Goal: Obtain resource: Obtain resource

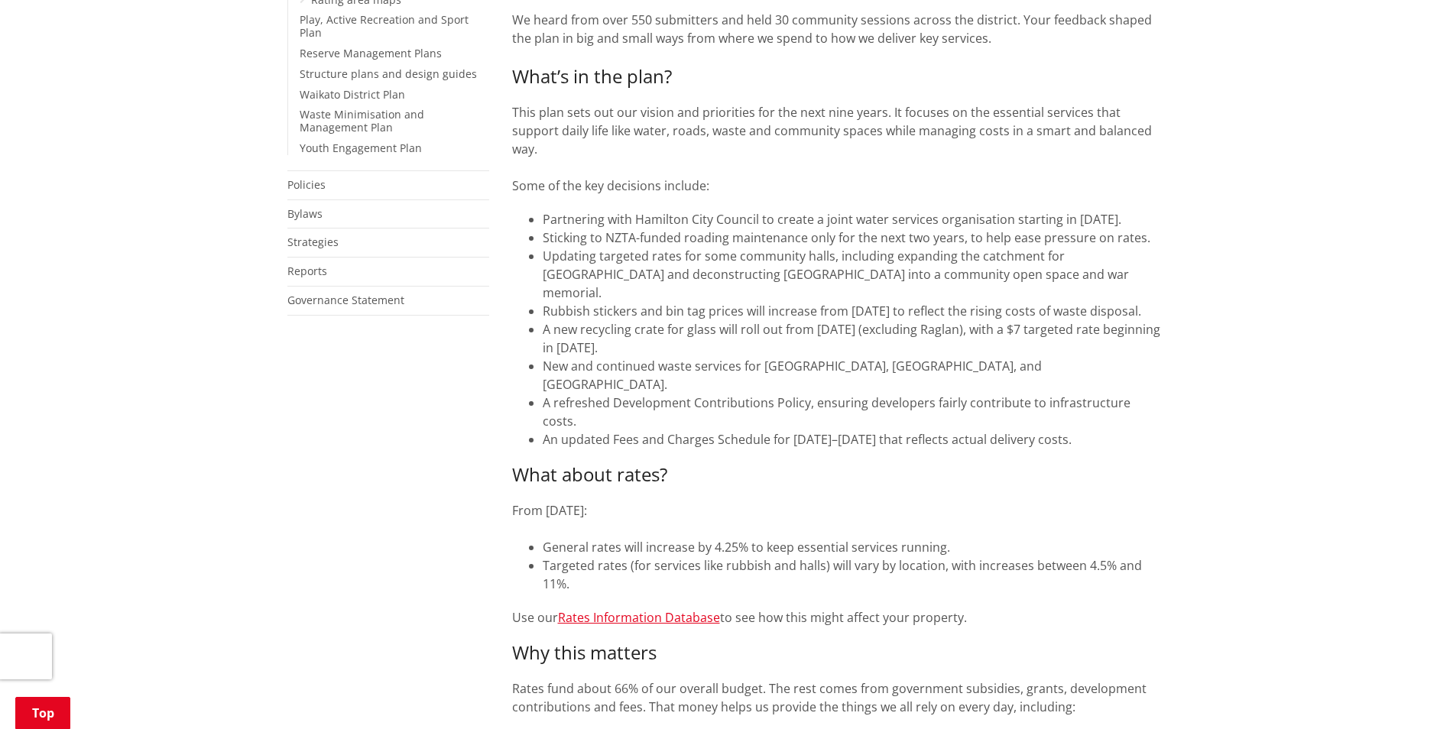
scroll to position [535, 0]
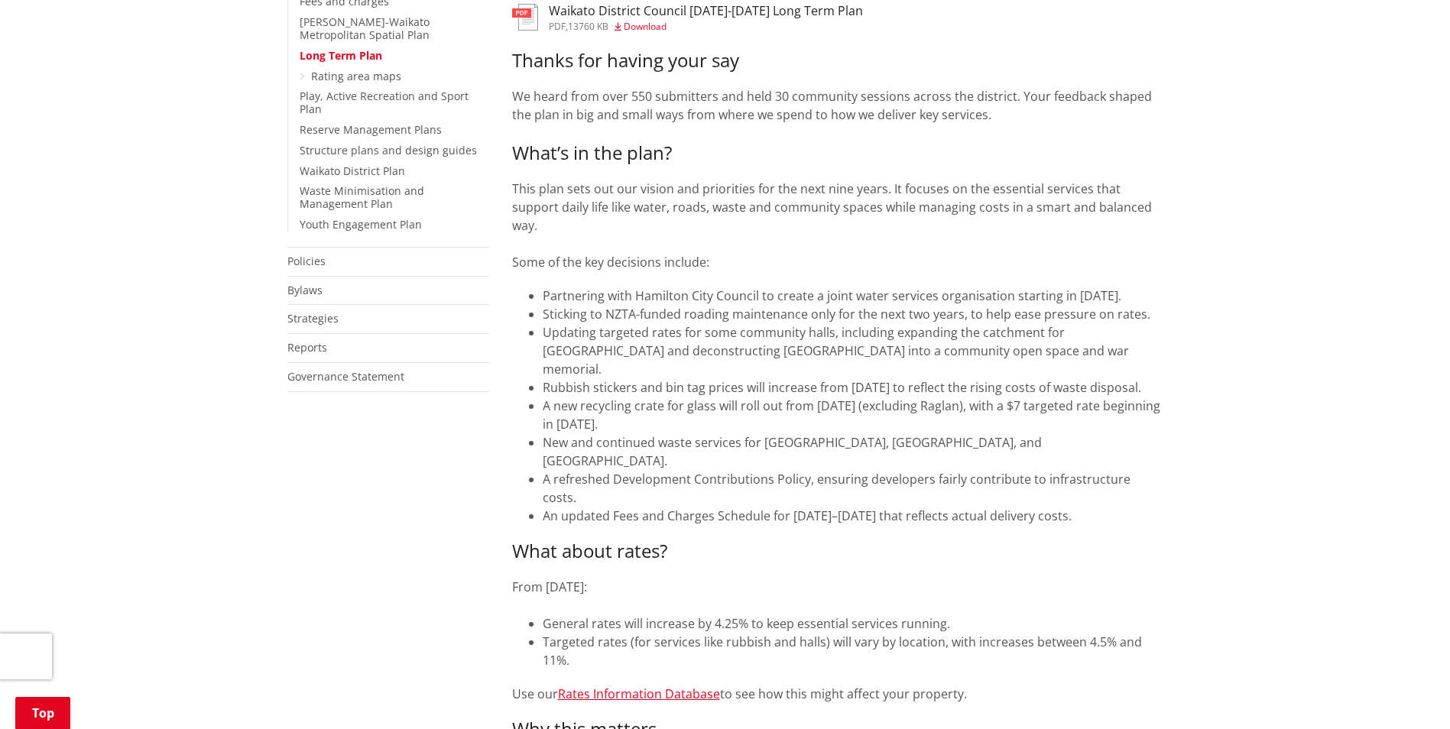
click at [576, 12] on h3 "Waikato District Council [DATE]-[DATE] Long Term Plan" at bounding box center [706, 11] width 314 height 15
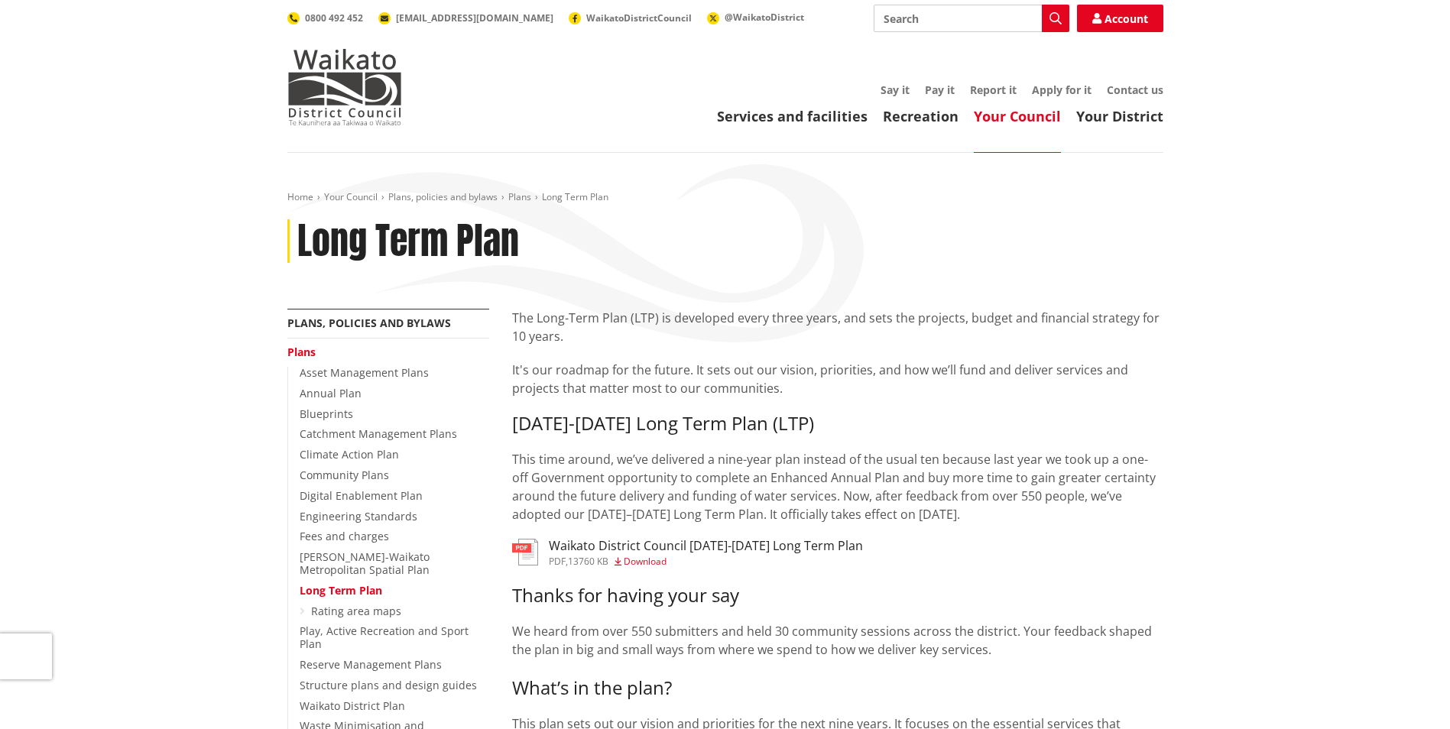
scroll to position [535, 0]
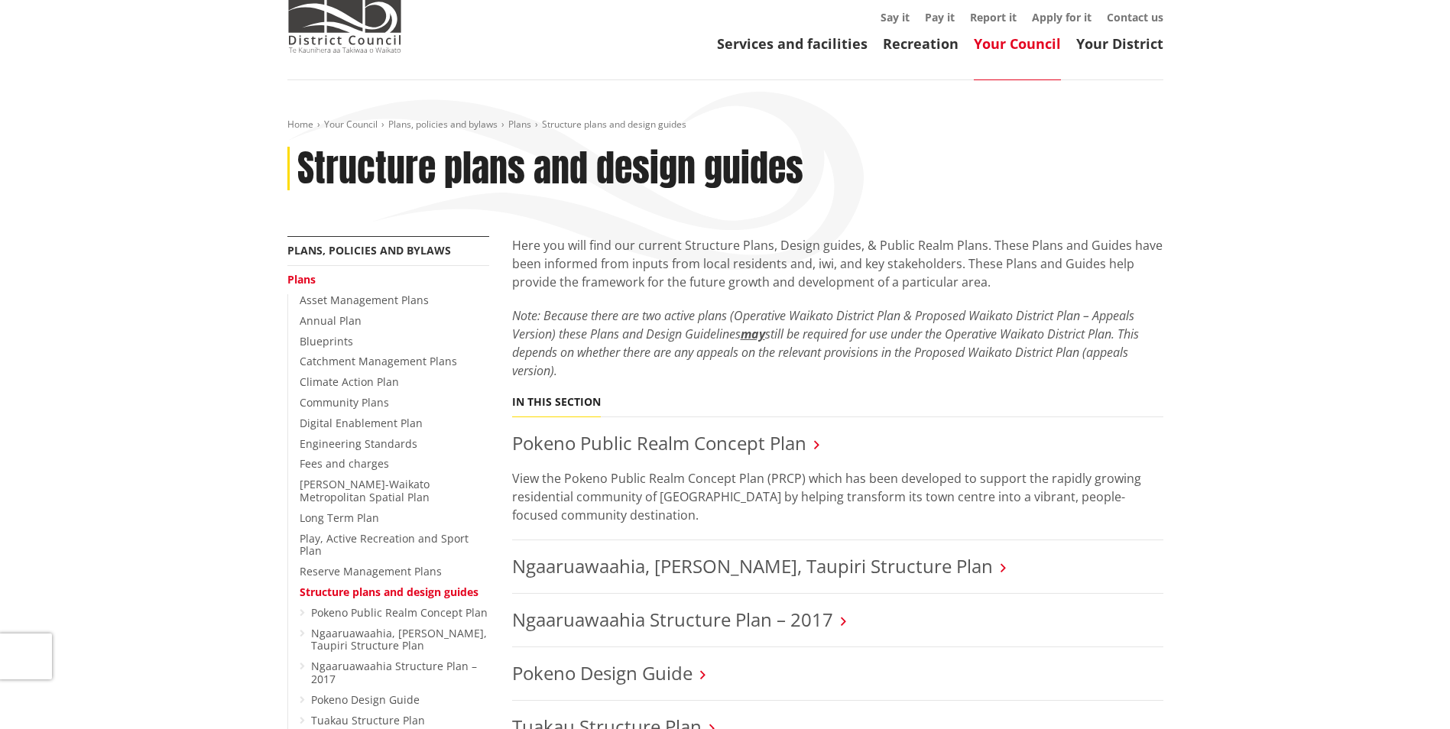
scroll to position [382, 0]
